Goal: Navigation & Orientation: Find specific page/section

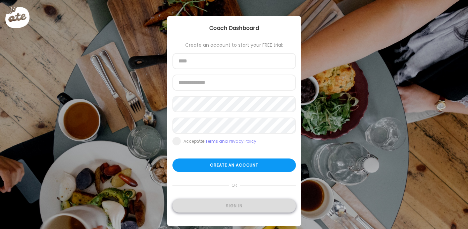
type input "**********"
click at [243, 202] on div "Sign in" at bounding box center [235, 205] width 124 height 13
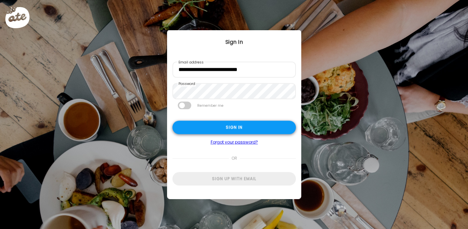
click at [239, 131] on div "Sign in" at bounding box center [235, 127] width 124 height 13
type input "********"
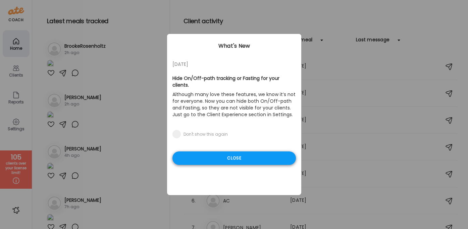
click at [237, 153] on div "Close" at bounding box center [235, 157] width 124 height 13
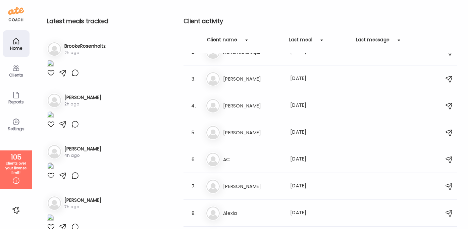
scroll to position [42, 0]
click at [246, 42] on div at bounding box center [246, 40] width 13 height 13
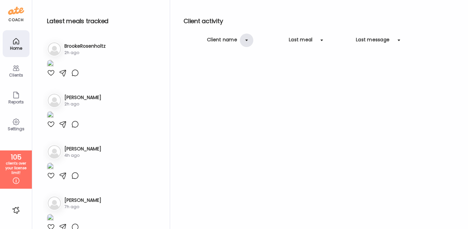
scroll to position [0, 0]
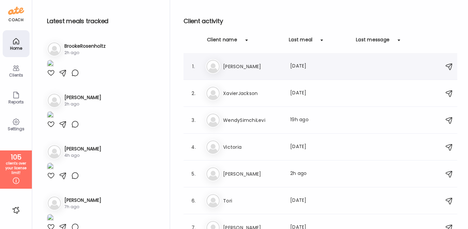
click at [229, 64] on h3 "[PERSON_NAME]" at bounding box center [252, 66] width 59 height 8
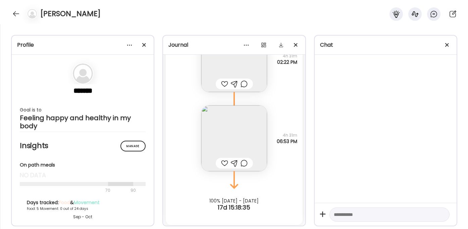
scroll to position [5675, 0]
click at [253, 141] on img at bounding box center [234, 137] width 66 height 66
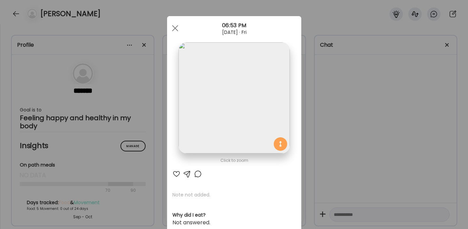
click at [253, 141] on img at bounding box center [234, 97] width 111 height 111
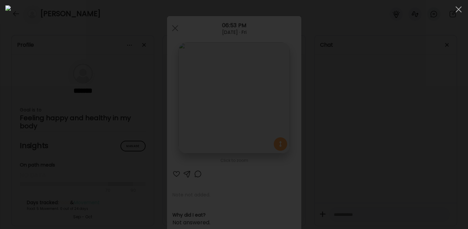
click at [369, 117] on div at bounding box center [233, 114] width 457 height 218
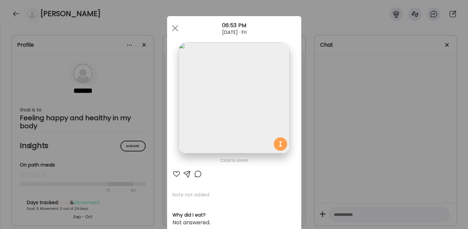
click at [318, 98] on div "Ate Coach Dashboard Wahoo! It’s official Take a moment to set up your Coach Pro…" at bounding box center [234, 114] width 468 height 229
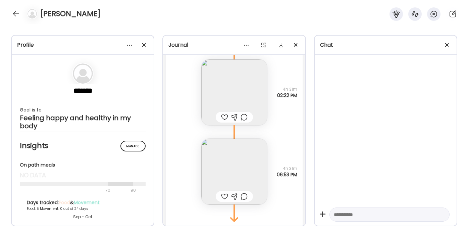
scroll to position [5632, 0]
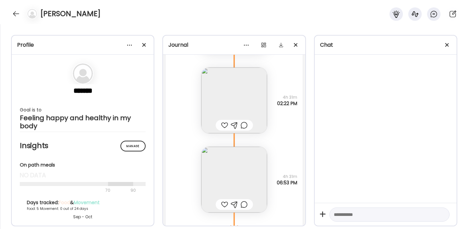
click at [258, 103] on img at bounding box center [234, 100] width 66 height 66
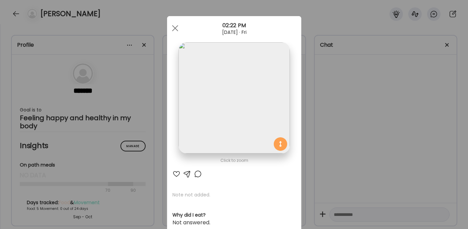
click at [258, 103] on img at bounding box center [234, 97] width 111 height 111
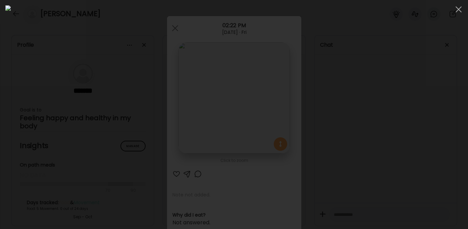
click at [371, 133] on div at bounding box center [233, 114] width 457 height 218
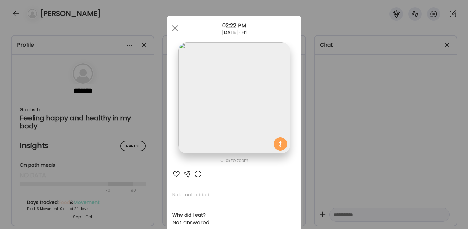
click at [299, 107] on section at bounding box center [234, 105] width 134 height 126
click at [317, 109] on div "Ate Coach Dashboard Wahoo! It’s official Take a moment to set up your Coach Pro…" at bounding box center [234, 114] width 468 height 229
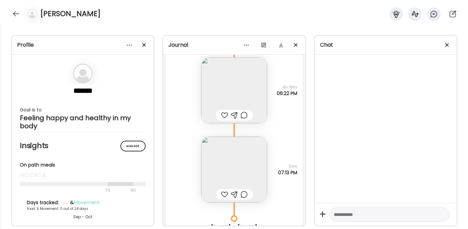
scroll to position [5320, 0]
click at [237, 163] on img at bounding box center [234, 169] width 66 height 66
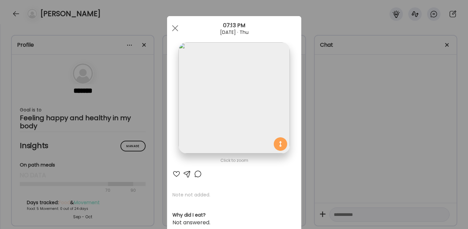
click at [246, 111] on img at bounding box center [234, 97] width 111 height 111
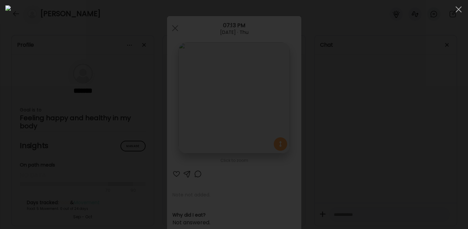
click at [375, 115] on div at bounding box center [233, 114] width 457 height 218
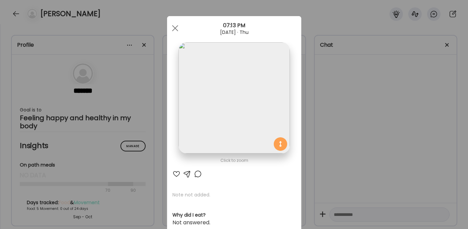
click at [375, 115] on div "Ate Coach Dashboard Wahoo! It’s official Take a moment to set up your Coach Pro…" at bounding box center [234, 114] width 468 height 229
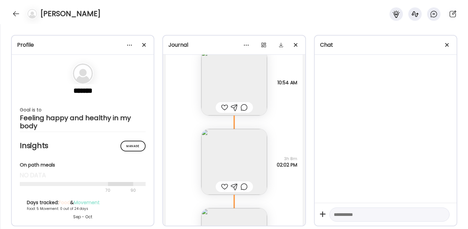
scroll to position [5171, 0]
click at [238, 151] on img at bounding box center [234, 159] width 66 height 66
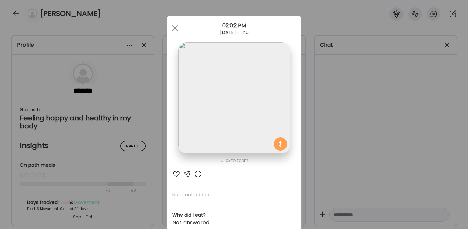
click at [235, 114] on img at bounding box center [234, 97] width 111 height 111
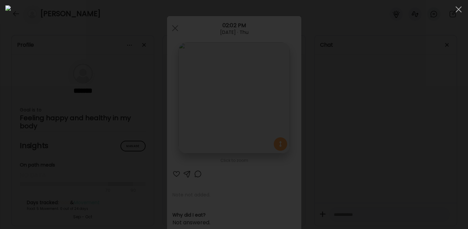
click at [389, 100] on div at bounding box center [233, 114] width 457 height 218
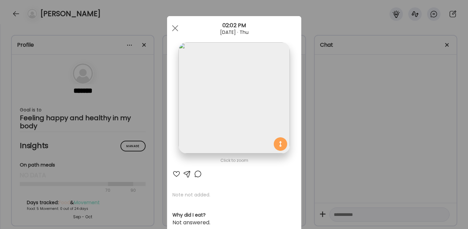
click at [360, 105] on div "Ate Coach Dashboard Wahoo! It’s official Take a moment to set up your Coach Pro…" at bounding box center [234, 114] width 468 height 229
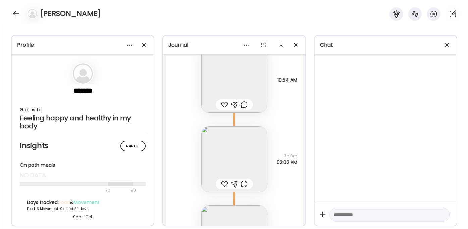
scroll to position [5298, 0]
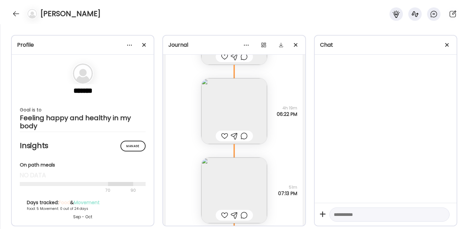
click at [246, 106] on img at bounding box center [234, 111] width 66 height 66
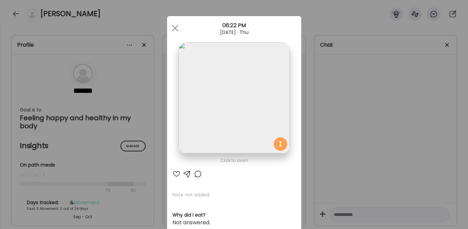
click at [342, 94] on div "Ate Coach Dashboard Wahoo! It’s official Take a moment to set up your Coach Pro…" at bounding box center [234, 114] width 468 height 229
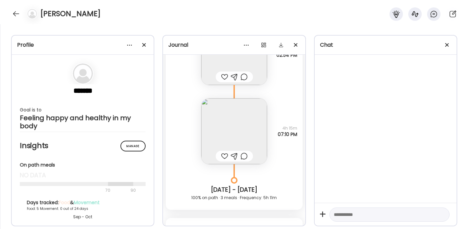
scroll to position [4955, 0]
click at [251, 124] on img at bounding box center [234, 131] width 66 height 66
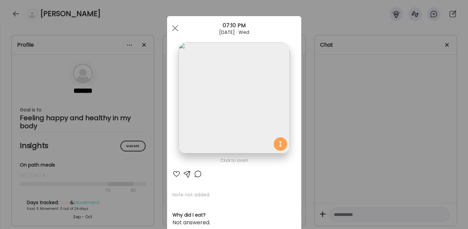
click at [335, 109] on div "Ate Coach Dashboard Wahoo! It’s official Take a moment to set up your Coach Pro…" at bounding box center [234, 114] width 468 height 229
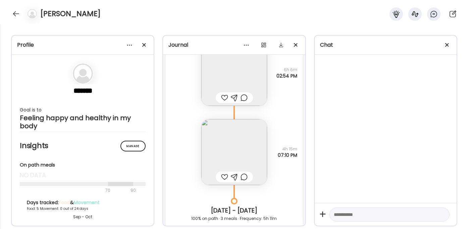
scroll to position [4934, 0]
click at [257, 154] on img at bounding box center [234, 152] width 66 height 66
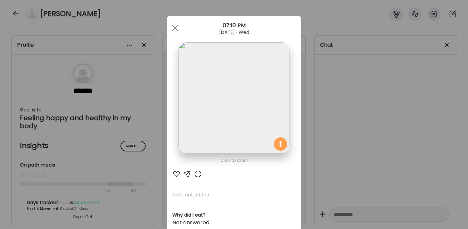
click at [251, 117] on img at bounding box center [234, 97] width 111 height 111
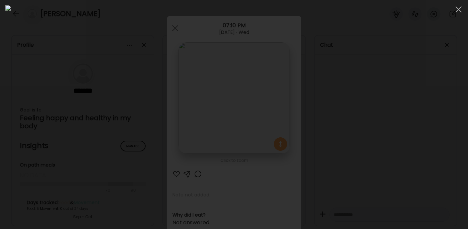
click at [378, 119] on div at bounding box center [233, 114] width 457 height 218
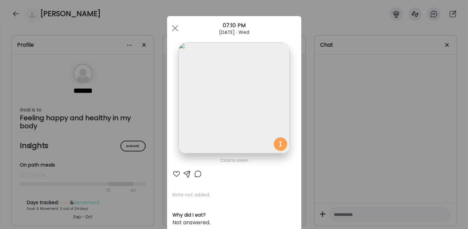
click at [352, 121] on div "Ate Coach Dashboard Wahoo! It’s official Take a moment to set up your Coach Pro…" at bounding box center [234, 114] width 468 height 229
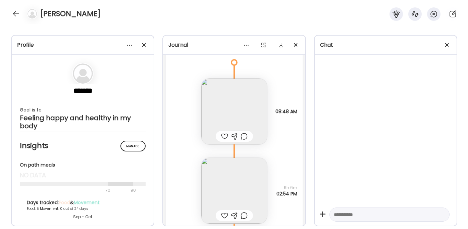
scroll to position [4815, 0]
click at [231, 115] on img at bounding box center [234, 112] width 66 height 66
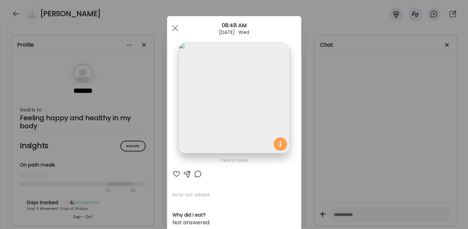
click at [362, 114] on div "Ate Coach Dashboard Wahoo! It’s official Take a moment to set up your Coach Pro…" at bounding box center [234, 114] width 468 height 229
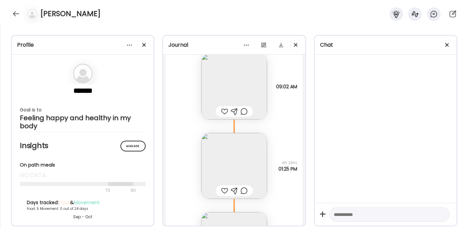
scroll to position [4504, 0]
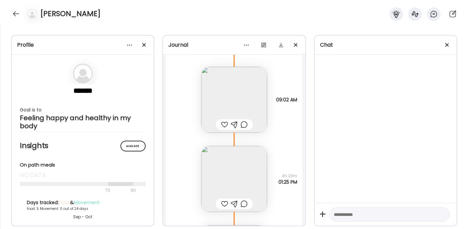
click at [251, 98] on img at bounding box center [234, 100] width 66 height 66
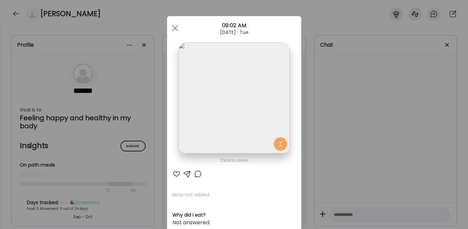
click at [347, 121] on div "Ate Coach Dashboard Wahoo! It’s official Take a moment to set up your Coach Pro…" at bounding box center [234, 114] width 468 height 229
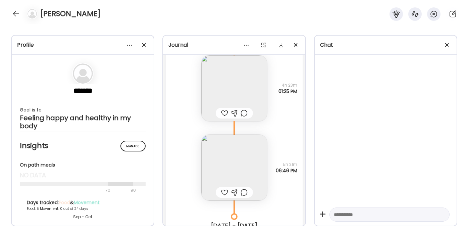
scroll to position [4596, 0]
click at [250, 160] on img at bounding box center [234, 166] width 66 height 66
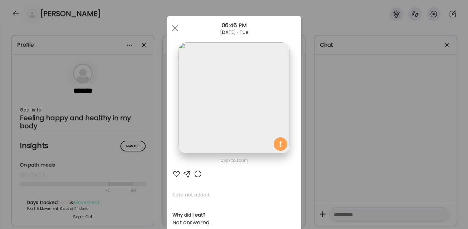
click at [240, 117] on img at bounding box center [234, 97] width 111 height 111
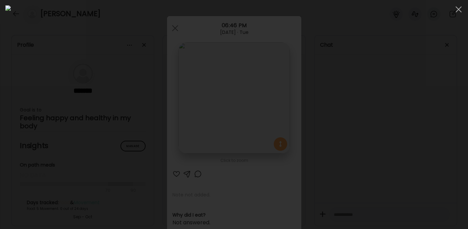
click at [394, 141] on div at bounding box center [233, 114] width 457 height 218
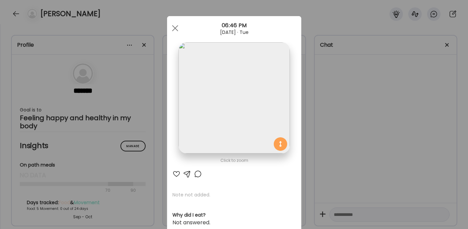
click at [394, 141] on div "Ate Coach Dashboard Wahoo! It’s official Take a moment to set up your Coach Pro…" at bounding box center [234, 114] width 468 height 229
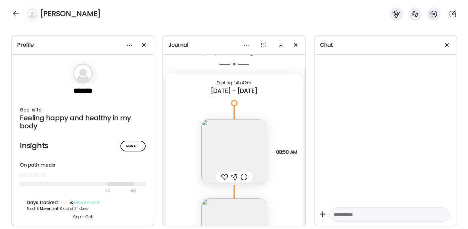
scroll to position [4206, 0]
click at [265, 152] on img at bounding box center [234, 153] width 66 height 66
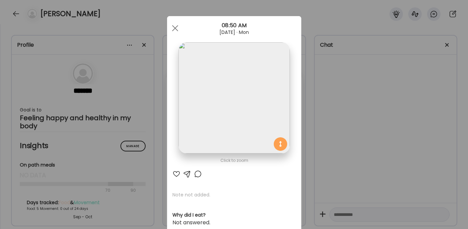
click at [364, 136] on div "Ate Coach Dashboard Wahoo! It’s official Take a moment to set up your Coach Pro…" at bounding box center [234, 114] width 468 height 229
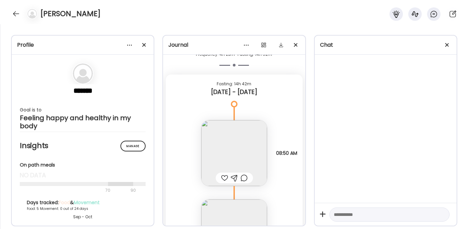
click at [243, 158] on img at bounding box center [234, 153] width 66 height 66
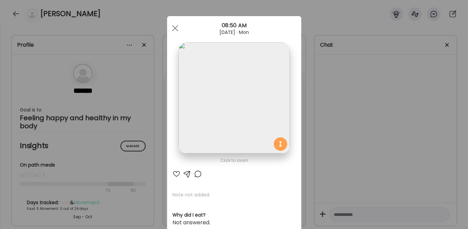
click at [378, 122] on div "Ate Coach Dashboard Wahoo! It’s official Take a moment to set up your Coach Pro…" at bounding box center [234, 114] width 468 height 229
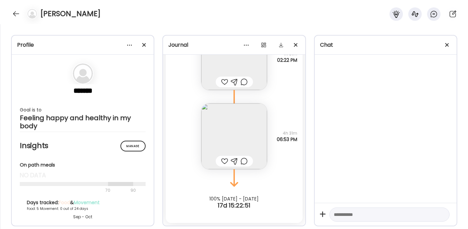
scroll to position [5603, 0]
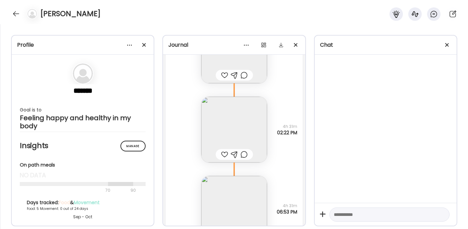
click at [250, 135] on img at bounding box center [234, 130] width 66 height 66
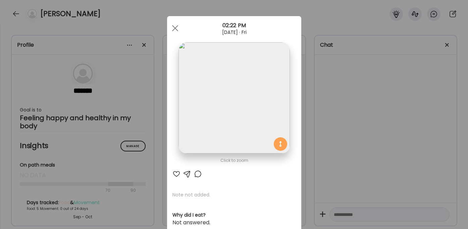
click at [273, 102] on img at bounding box center [234, 97] width 111 height 111
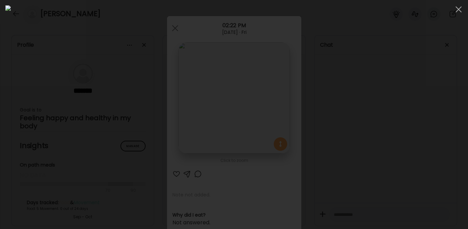
click at [409, 115] on div at bounding box center [233, 114] width 457 height 218
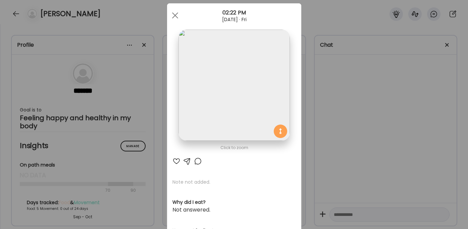
scroll to position [14, 0]
click at [322, 141] on div "Ate Coach Dashboard Wahoo! It’s official Take a moment to set up your Coach Pro…" at bounding box center [234, 114] width 468 height 229
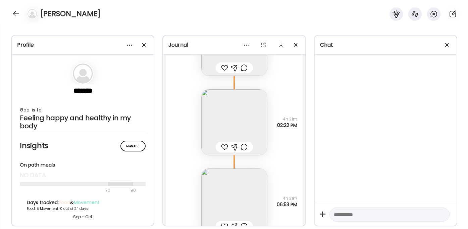
scroll to position [5606, 0]
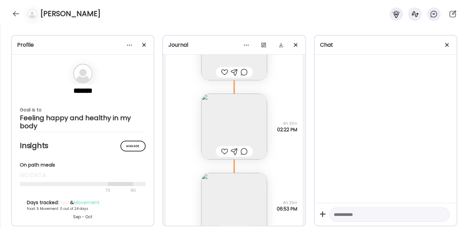
click at [258, 126] on img at bounding box center [234, 127] width 66 height 66
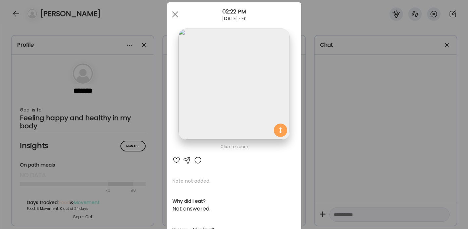
click at [258, 126] on img at bounding box center [234, 84] width 111 height 111
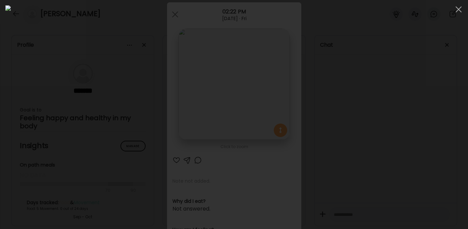
click at [394, 117] on div at bounding box center [233, 114] width 457 height 218
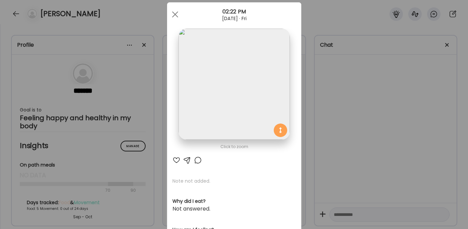
click at [360, 126] on div "Ate Coach Dashboard Wahoo! It’s official Take a moment to set up your Coach Pro…" at bounding box center [234, 114] width 468 height 229
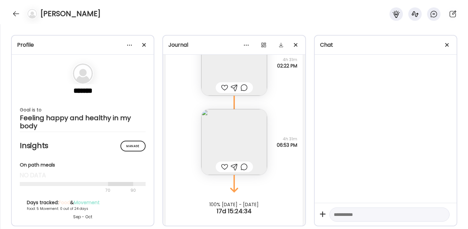
scroll to position [5671, 0]
click at [242, 135] on img at bounding box center [234, 141] width 66 height 66
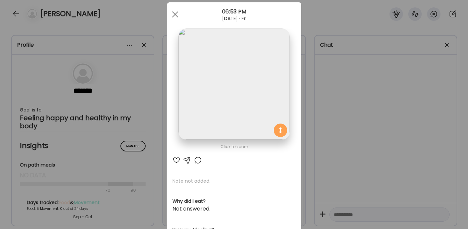
click at [236, 125] on img at bounding box center [234, 84] width 111 height 111
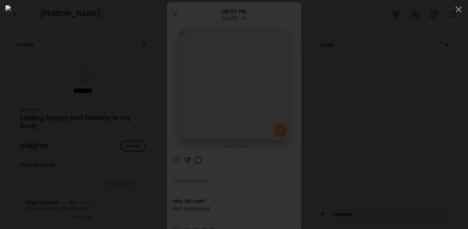
click at [410, 87] on div at bounding box center [233, 114] width 457 height 218
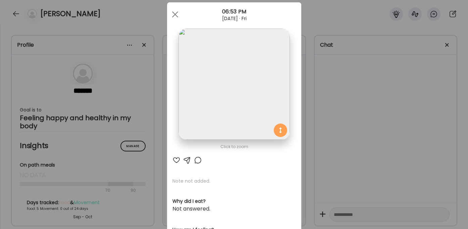
click at [408, 87] on div "Ate Coach Dashboard Wahoo! It’s official Take a moment to set up your Coach Pro…" at bounding box center [234, 114] width 468 height 229
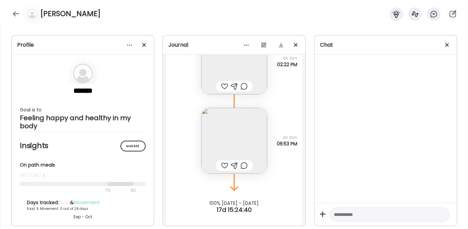
scroll to position [5616, 0]
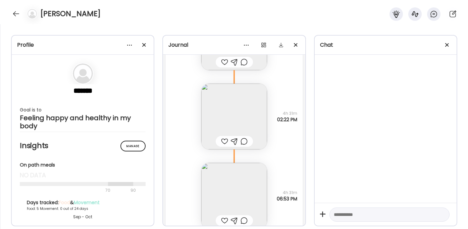
click at [248, 123] on img at bounding box center [234, 117] width 66 height 66
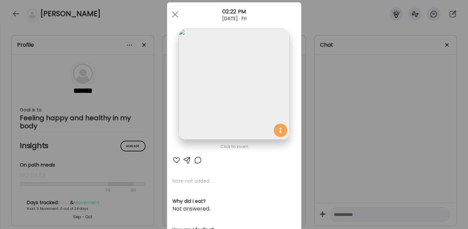
click at [351, 116] on div "Ate Coach Dashboard Wahoo! It’s official Take a moment to set up your Coach Pro…" at bounding box center [234, 114] width 468 height 229
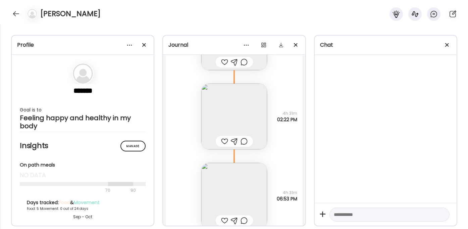
click at [253, 128] on img at bounding box center [234, 117] width 66 height 66
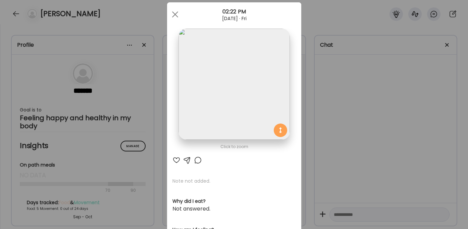
click at [380, 151] on div "Ate Coach Dashboard Wahoo! It’s official Take a moment to set up your Coach Pro…" at bounding box center [234, 114] width 468 height 229
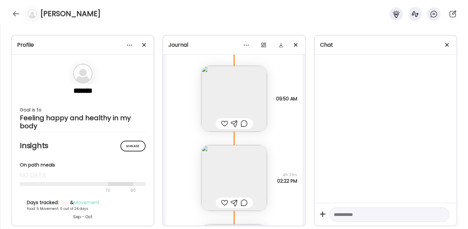
scroll to position [5571, 0]
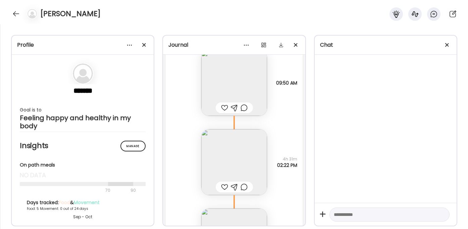
click at [244, 155] on img at bounding box center [234, 162] width 66 height 66
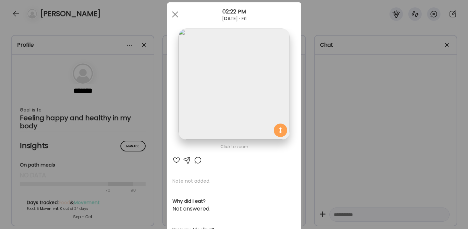
click at [234, 97] on img at bounding box center [234, 84] width 111 height 111
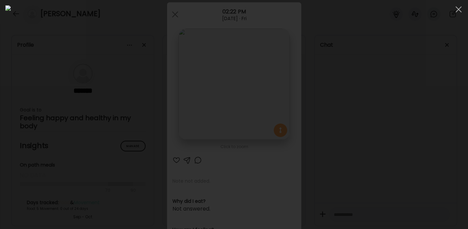
click at [371, 129] on div at bounding box center [233, 114] width 457 height 218
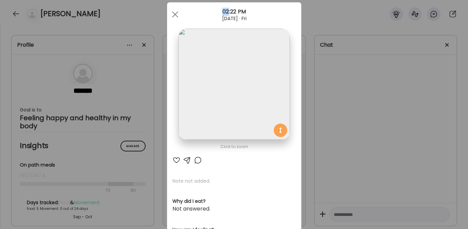
click at [371, 129] on div "Ate Coach Dashboard Wahoo! It’s official Take a moment to set up your Coach Pro…" at bounding box center [234, 114] width 468 height 229
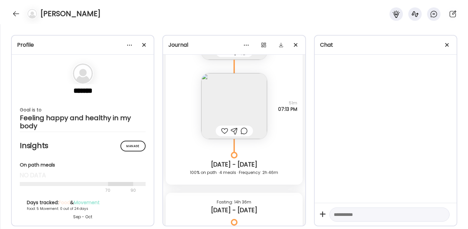
scroll to position [5371, 0]
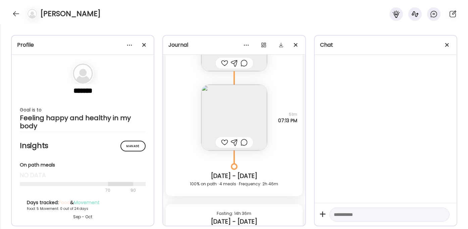
click at [259, 121] on img at bounding box center [234, 118] width 66 height 66
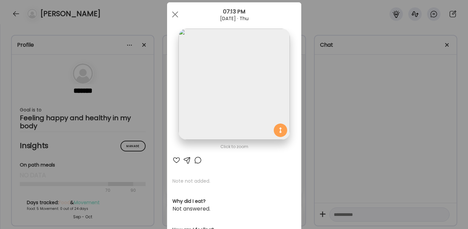
click at [259, 121] on img at bounding box center [234, 84] width 111 height 111
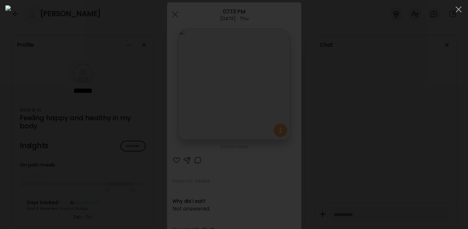
click at [368, 130] on div at bounding box center [233, 114] width 457 height 218
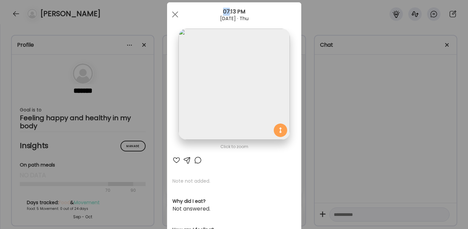
click at [368, 130] on div "Ate Coach Dashboard Wahoo! It’s official Take a moment to set up your Coach Pro…" at bounding box center [234, 114] width 468 height 229
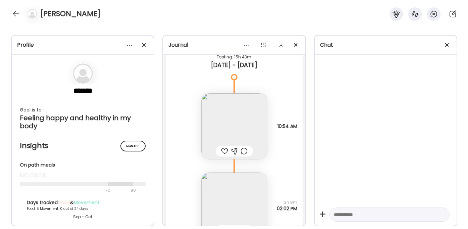
scroll to position [5123, 0]
click at [247, 122] on img at bounding box center [234, 128] width 66 height 66
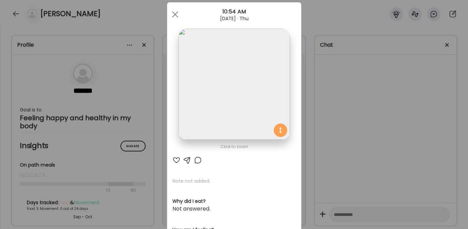
click at [249, 111] on img at bounding box center [234, 84] width 111 height 111
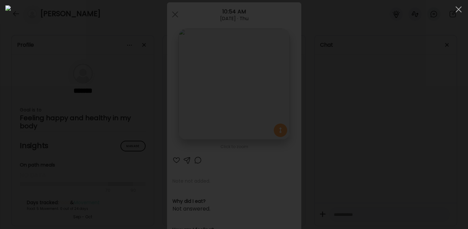
click at [376, 111] on div at bounding box center [233, 114] width 457 height 218
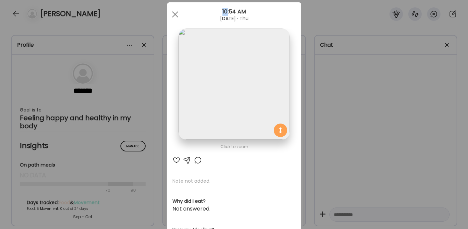
click at [376, 111] on div "Ate Coach Dashboard Wahoo! It’s official Take a moment to set up your Coach Pro…" at bounding box center [234, 114] width 468 height 229
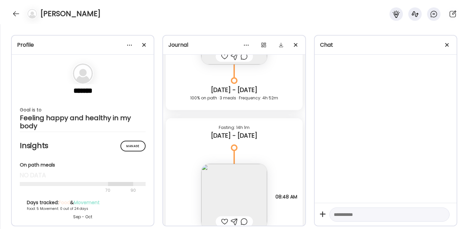
scroll to position [4730, 0]
click at [234, 198] on img at bounding box center [234, 197] width 66 height 66
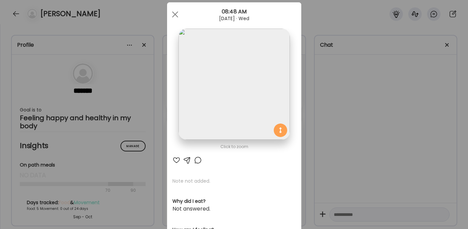
click at [359, 133] on div "Ate Coach Dashboard Wahoo! It’s official Take a moment to set up your Coach Pro…" at bounding box center [234, 114] width 468 height 229
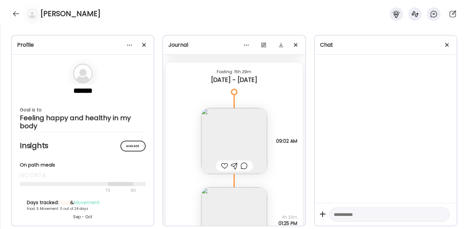
scroll to position [4462, 0]
click at [251, 136] on img at bounding box center [234, 142] width 66 height 66
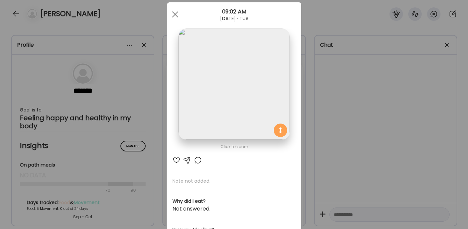
click at [252, 97] on img at bounding box center [234, 84] width 111 height 111
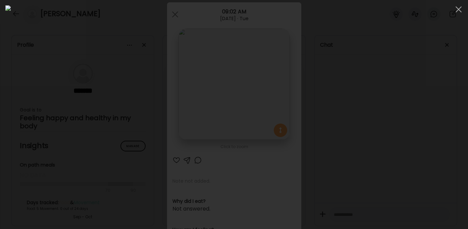
click at [252, 97] on img at bounding box center [233, 114] width 457 height 218
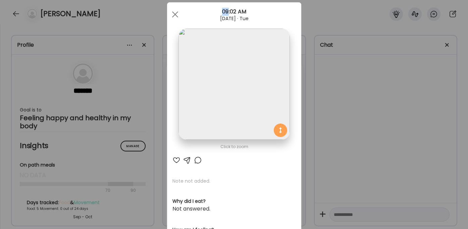
click at [352, 106] on div "Ate Coach Dashboard Wahoo! It’s official Take a moment to set up your Coach Pro…" at bounding box center [234, 114] width 468 height 229
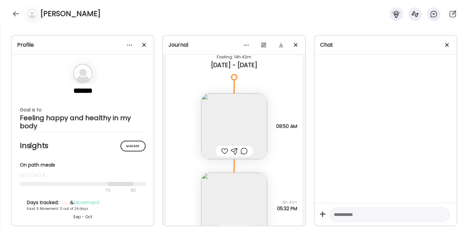
scroll to position [4251, 0]
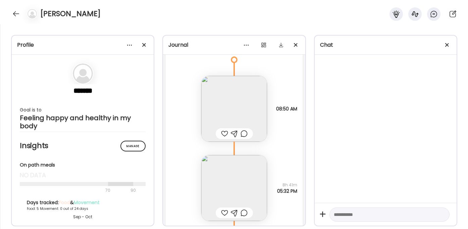
click at [242, 105] on img at bounding box center [234, 109] width 66 height 66
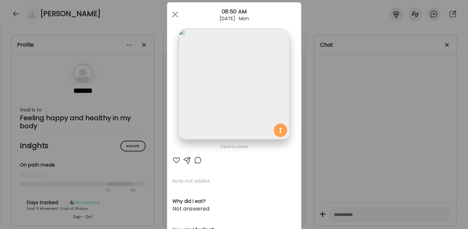
click at [242, 105] on img at bounding box center [234, 84] width 111 height 111
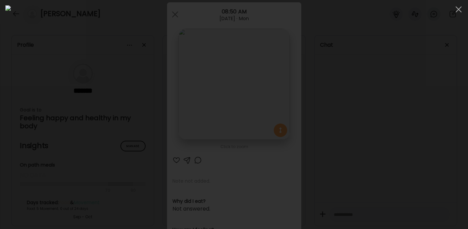
drag, startPoint x: 385, startPoint y: 121, endPoint x: 381, endPoint y: 119, distance: 5.4
click at [385, 121] on div at bounding box center [233, 114] width 457 height 218
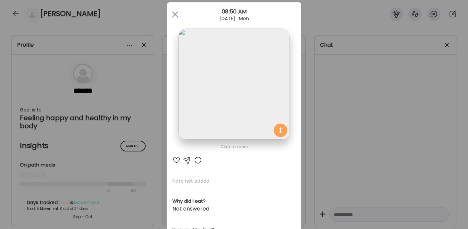
click at [381, 119] on div "Ate Coach Dashboard Wahoo! It’s official Take a moment to set up your Coach Pro…" at bounding box center [234, 114] width 468 height 229
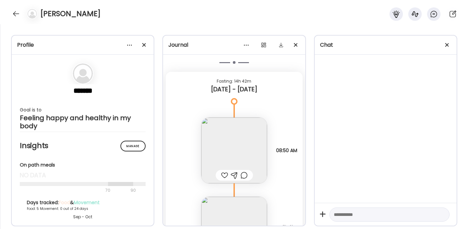
scroll to position [4207, 0]
click at [253, 133] on img at bounding box center [234, 153] width 66 height 66
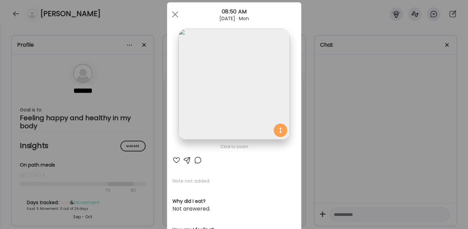
click at [240, 107] on img at bounding box center [234, 84] width 111 height 111
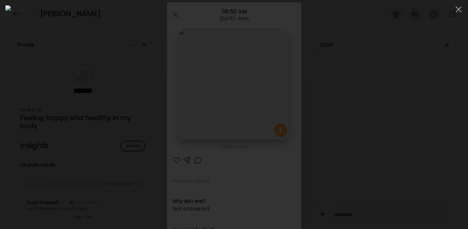
click at [395, 137] on div at bounding box center [233, 114] width 457 height 218
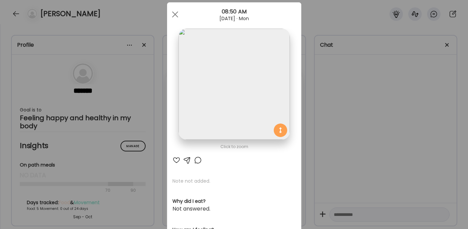
click at [394, 138] on div "Ate Coach Dashboard Wahoo! It’s official Take a moment to set up your Coach Pro…" at bounding box center [234, 114] width 468 height 229
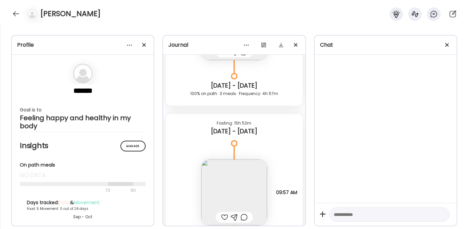
scroll to position [3074, 0]
click at [243, 180] on img at bounding box center [234, 194] width 66 height 66
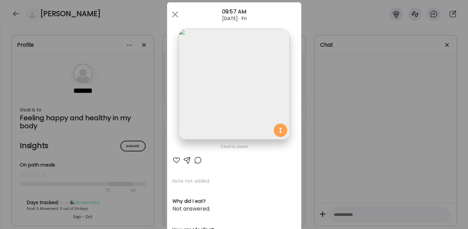
click at [236, 114] on img at bounding box center [234, 84] width 111 height 111
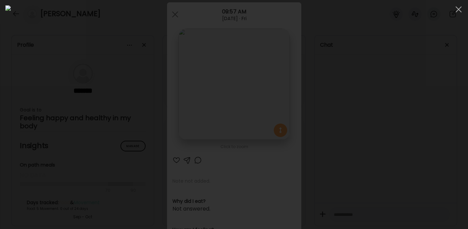
click at [384, 132] on div at bounding box center [233, 114] width 457 height 218
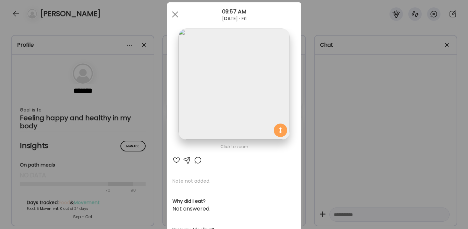
click at [382, 132] on div "Ate Coach Dashboard Wahoo! It’s official Take a moment to set up your Coach Pro…" at bounding box center [234, 114] width 468 height 229
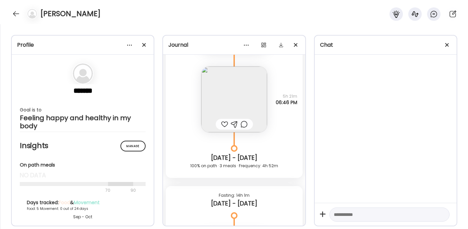
scroll to position [4662, 0]
click at [257, 99] on img at bounding box center [234, 100] width 66 height 66
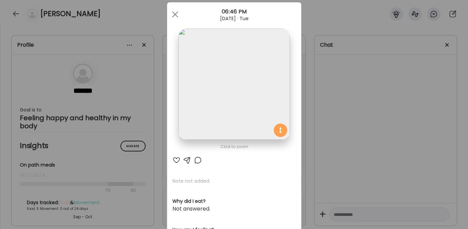
click at [366, 121] on div "Ate Coach Dashboard Wahoo! It’s official Take a moment to set up your Coach Pro…" at bounding box center [234, 114] width 468 height 229
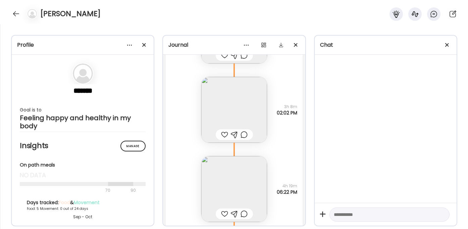
scroll to position [5224, 0]
click at [255, 103] on img at bounding box center [234, 106] width 66 height 66
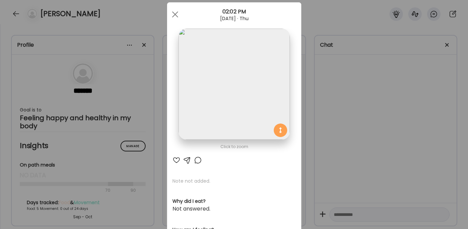
click at [255, 103] on img at bounding box center [234, 84] width 111 height 111
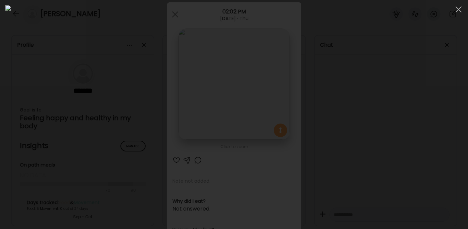
click at [382, 127] on div at bounding box center [233, 114] width 457 height 218
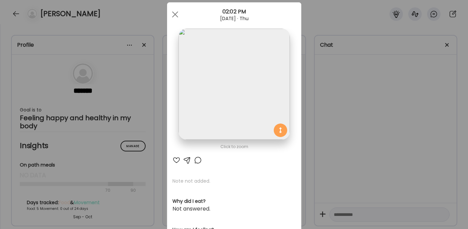
click at [319, 127] on div "Ate Coach Dashboard Wahoo! It’s official Take a moment to set up your Coach Pro…" at bounding box center [234, 114] width 468 height 229
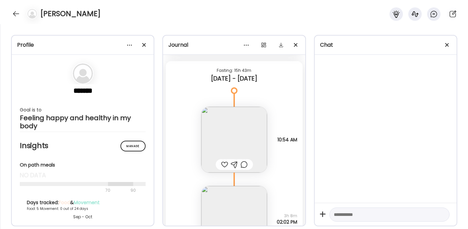
scroll to position [5107, 0]
